Goal: Find specific page/section: Find specific page/section

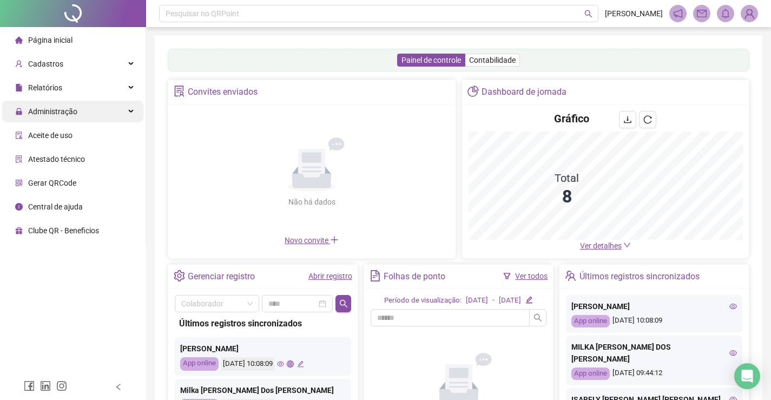
click at [104, 104] on div "Administração" at bounding box center [72, 112] width 141 height 22
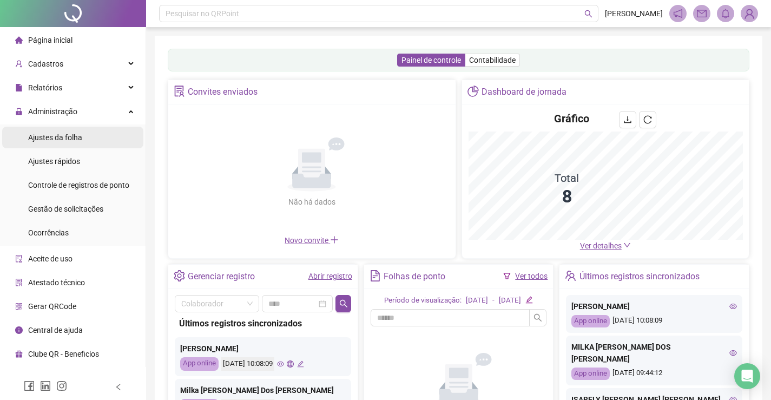
click at [92, 145] on li "Ajustes da folha" at bounding box center [72, 138] width 141 height 22
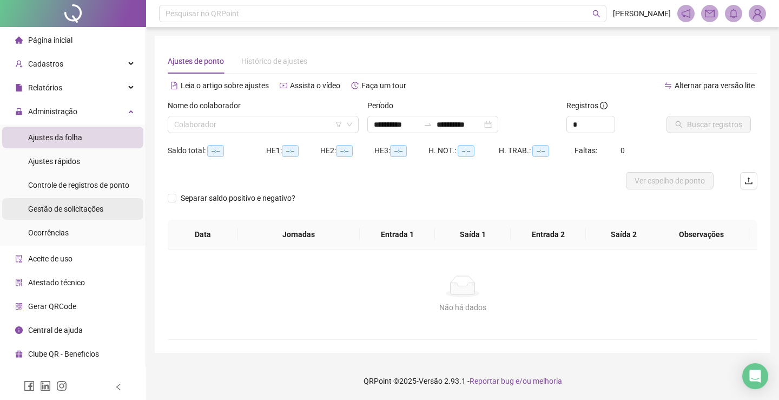
type input "**********"
click at [92, 212] on span "Gestão de solicitações" at bounding box center [65, 208] width 75 height 9
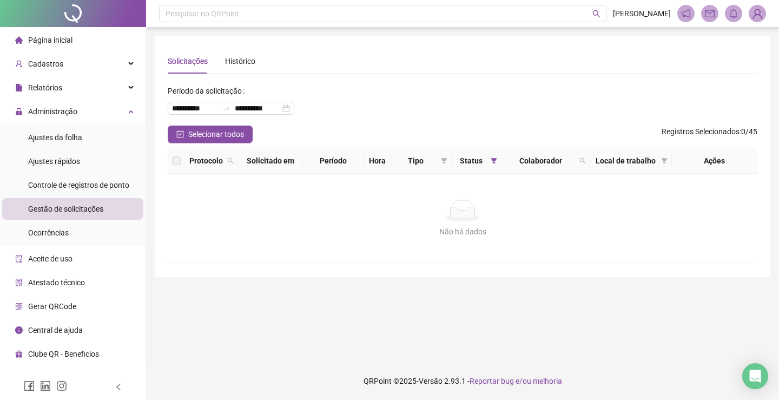
click at [117, 208] on li "Gestão de solicitações" at bounding box center [72, 209] width 141 height 22
click at [112, 46] on li "Página inicial" at bounding box center [72, 40] width 141 height 22
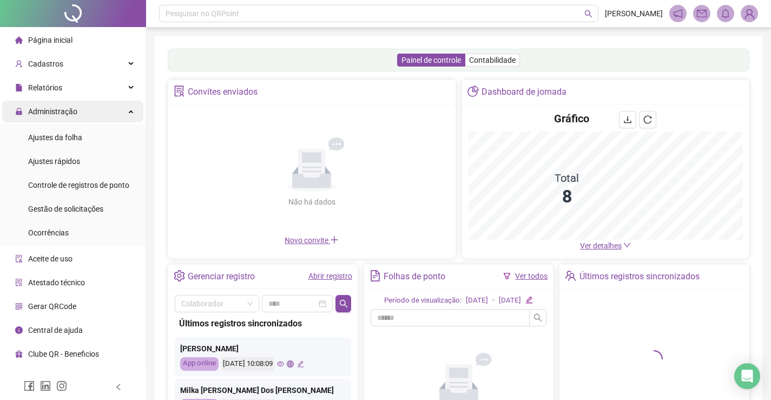
click at [99, 108] on div "Administração" at bounding box center [72, 112] width 141 height 22
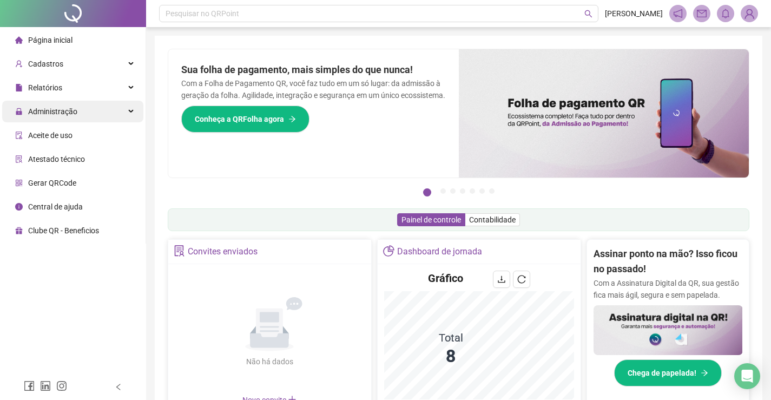
click at [68, 115] on span "Administração" at bounding box center [52, 111] width 49 height 9
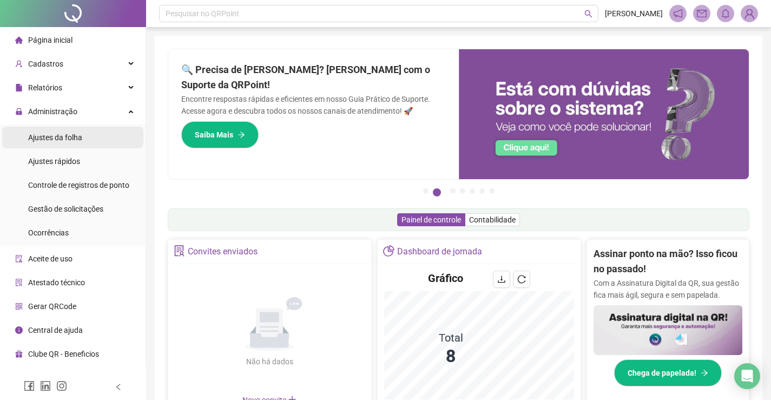
click at [59, 143] on div "Ajustes da folha" at bounding box center [55, 138] width 54 height 22
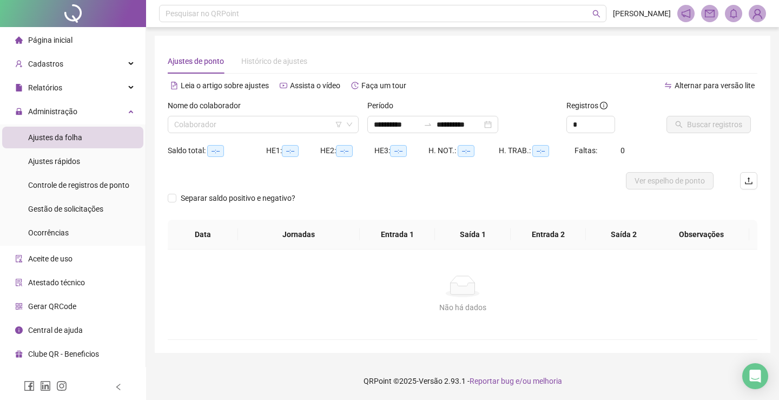
type input "**********"
click at [61, 207] on span "Gestão de solicitações" at bounding box center [65, 208] width 75 height 9
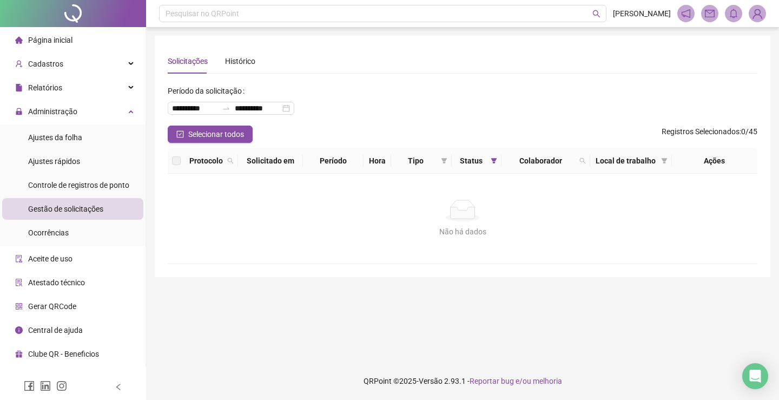
click at [102, 48] on li "Página inicial" at bounding box center [72, 40] width 141 height 22
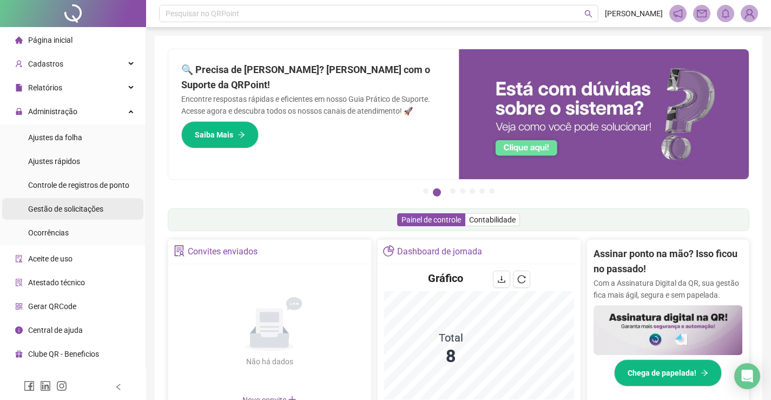
click at [103, 213] on li "Gestão de solicitações" at bounding box center [72, 209] width 141 height 22
